Goal: Task Accomplishment & Management: Manage account settings

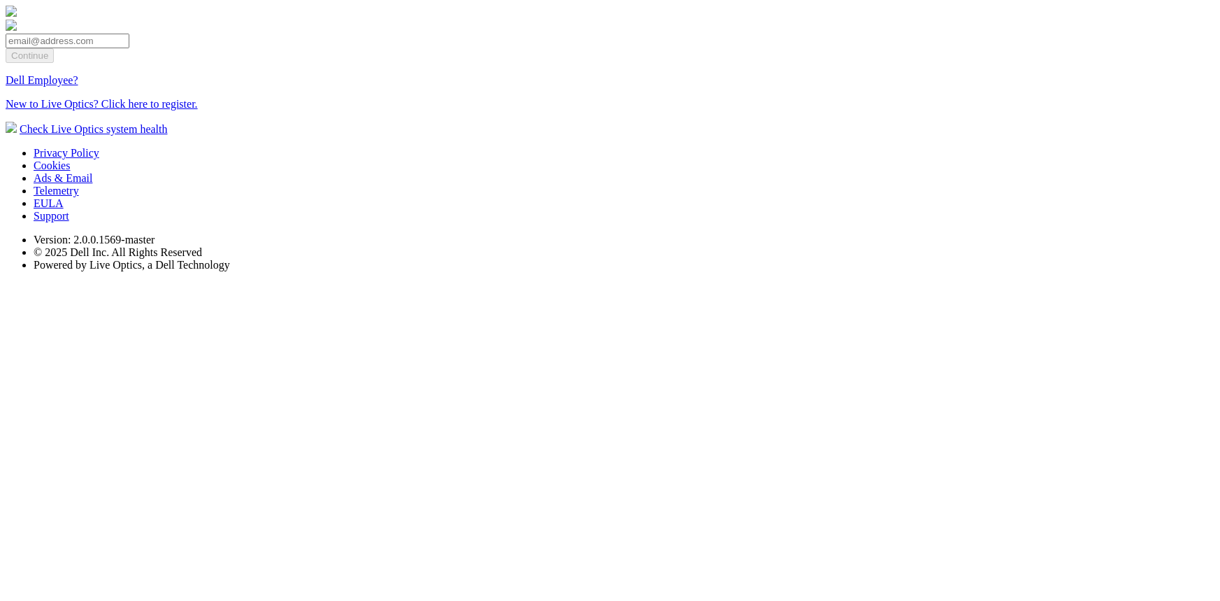
click at [129, 48] on input "email" at bounding box center [68, 41] width 124 height 15
type input "[EMAIL_ADDRESS][DOMAIN_NAME]"
click at [54, 63] on input "Continue" at bounding box center [30, 55] width 48 height 15
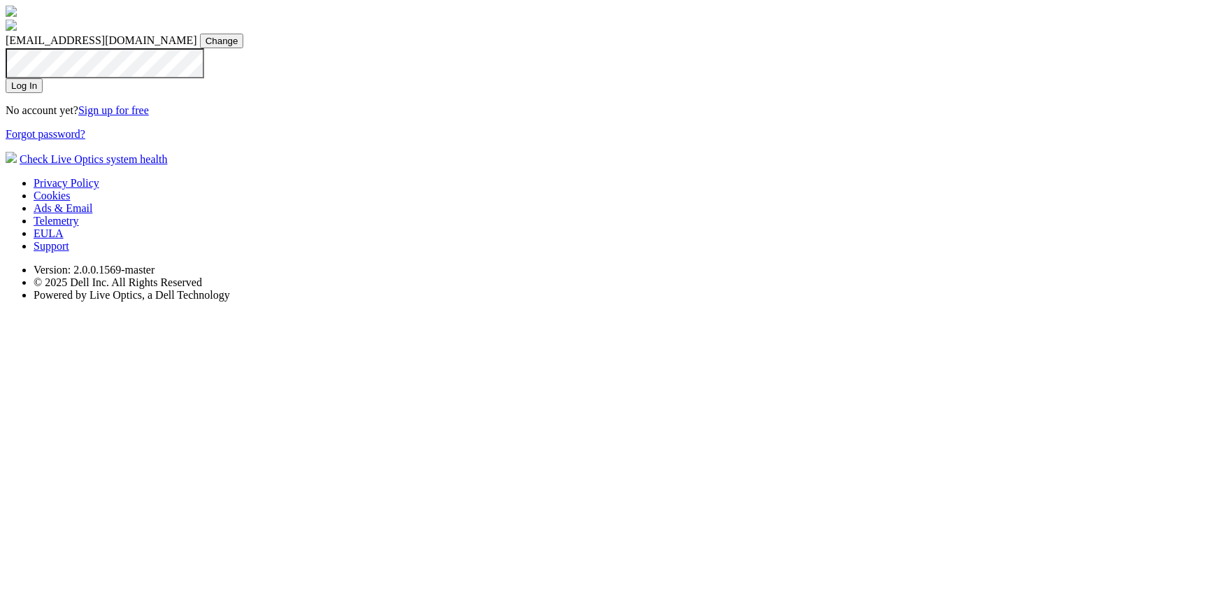
click at [43, 93] on input "Log In" at bounding box center [24, 85] width 37 height 15
